Goal: Transaction & Acquisition: Purchase product/service

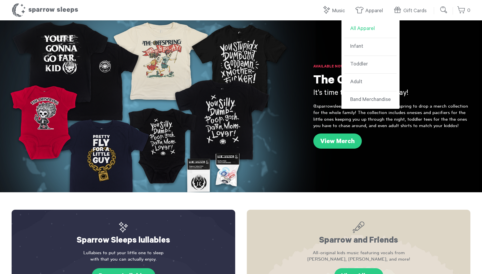
click at [362, 30] on link "All Apparel" at bounding box center [371, 29] width 52 height 18
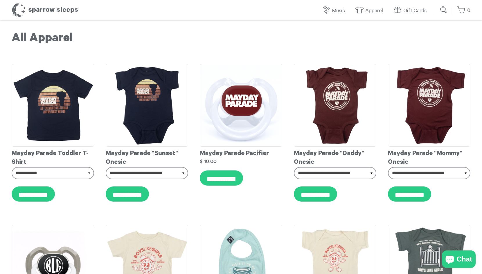
click at [448, 11] on input "submit" at bounding box center [445, 10] width 12 height 12
type input "******"
click at [444, 8] on input "submit" at bounding box center [445, 10] width 12 height 12
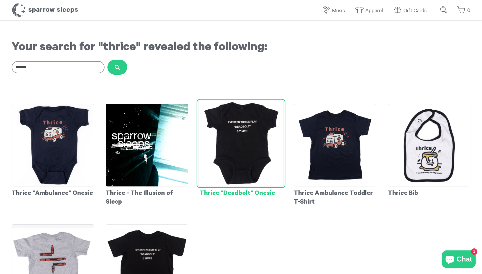
click at [255, 145] on img at bounding box center [241, 143] width 86 height 86
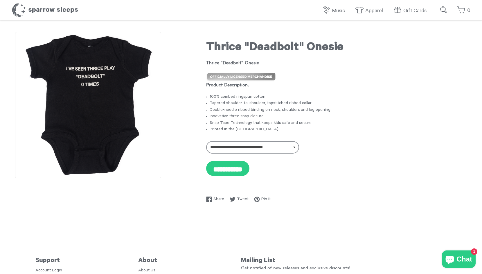
click at [121, 115] on img at bounding box center [88, 105] width 146 height 146
click at [44, 9] on h1 "Sparrow Sleeps" at bounding box center [45, 10] width 67 height 15
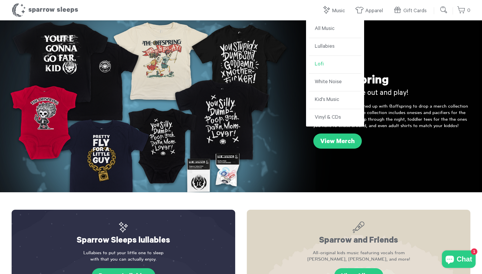
click at [317, 61] on link "Lofi" at bounding box center [335, 65] width 52 height 18
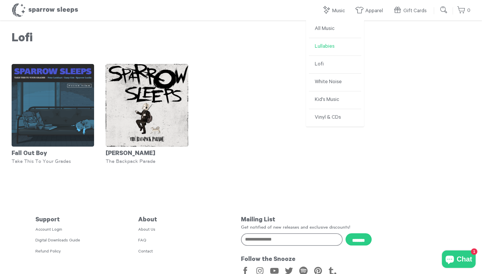
click at [321, 47] on link "Lullabies" at bounding box center [335, 47] width 52 height 18
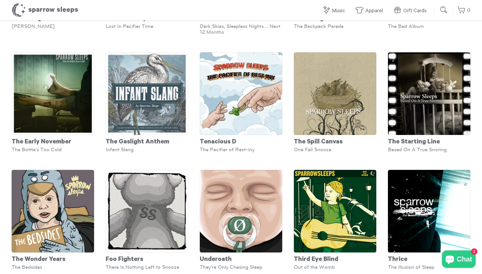
scroll to position [2079, 0]
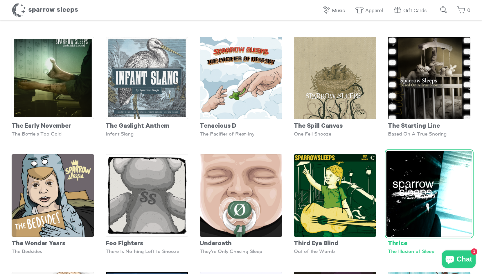
click at [415, 187] on img at bounding box center [430, 194] width 86 height 86
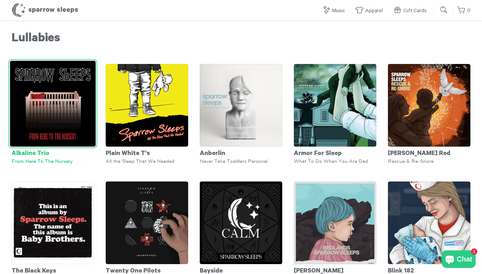
click at [84, 119] on img at bounding box center [53, 104] width 86 height 86
